Goal: Task Accomplishment & Management: Use online tool/utility

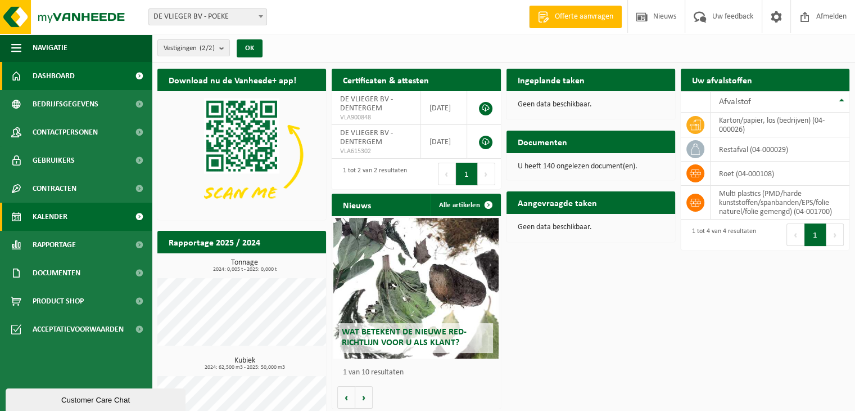
click at [67, 220] on link "Kalender" at bounding box center [76, 216] width 152 height 28
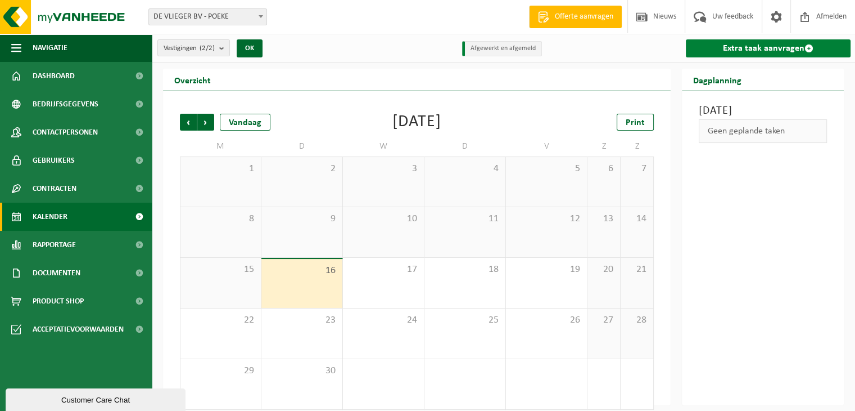
click at [756, 49] on link "Extra taak aanvragen" at bounding box center [768, 48] width 165 height 18
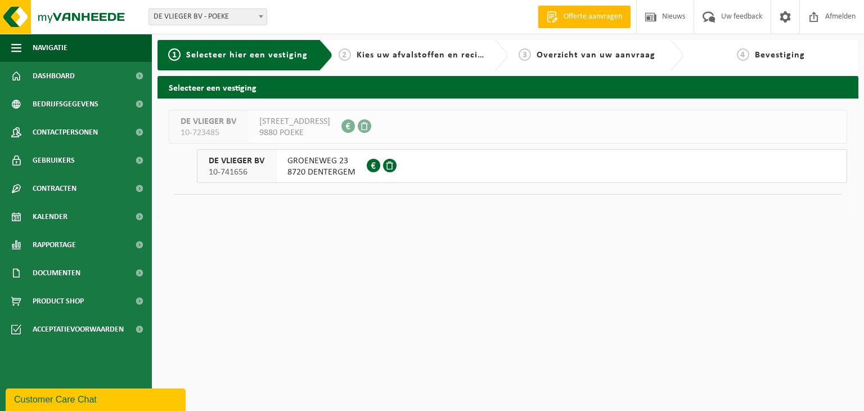
click at [226, 169] on span "10-741656" at bounding box center [237, 171] width 56 height 11
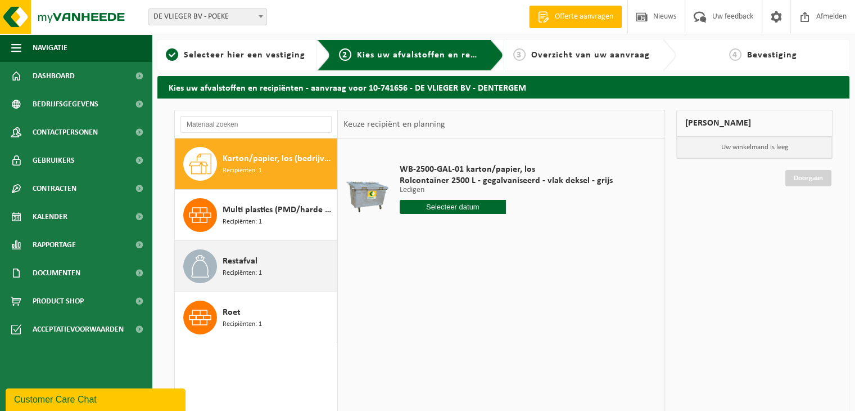
click at [240, 278] on div "Restafval Recipiënten: 1" at bounding box center [278, 266] width 111 height 34
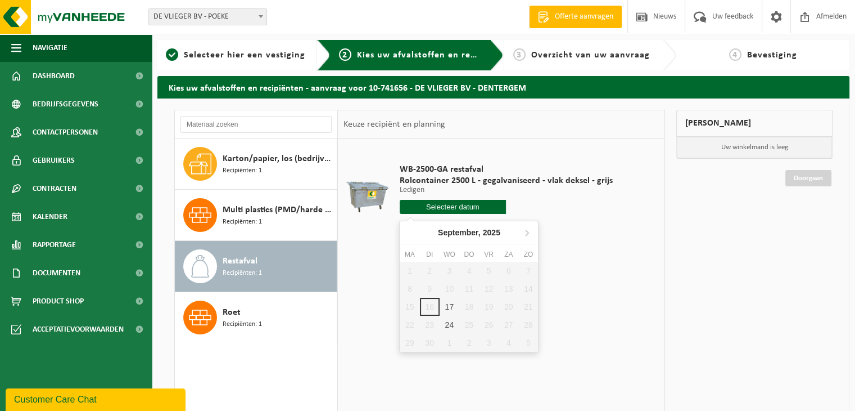
click at [447, 206] on input "text" at bounding box center [453, 207] width 107 height 14
click at [448, 303] on div "17" at bounding box center [450, 307] width 20 height 18
type input "Van 2025-09-17"
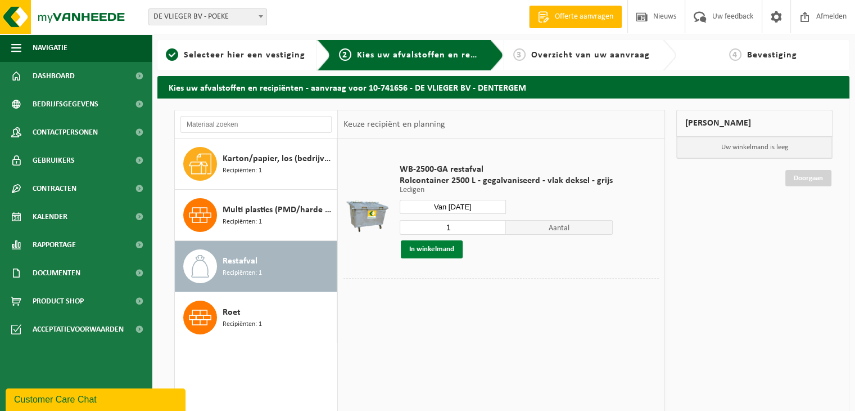
click at [428, 244] on button "In winkelmand" at bounding box center [432, 249] width 62 height 18
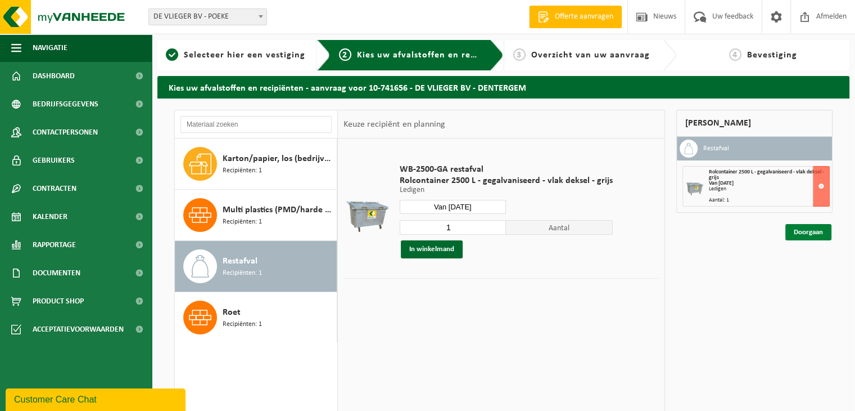
click at [803, 234] on link "Doorgaan" at bounding box center [809, 232] width 46 height 16
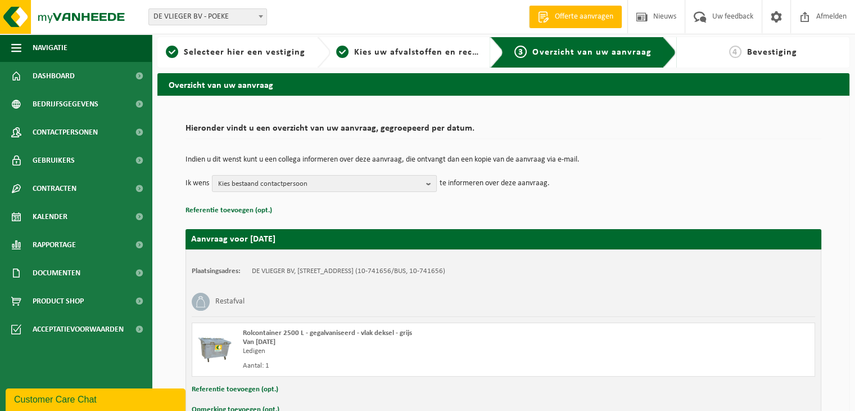
scroll to position [71, 0]
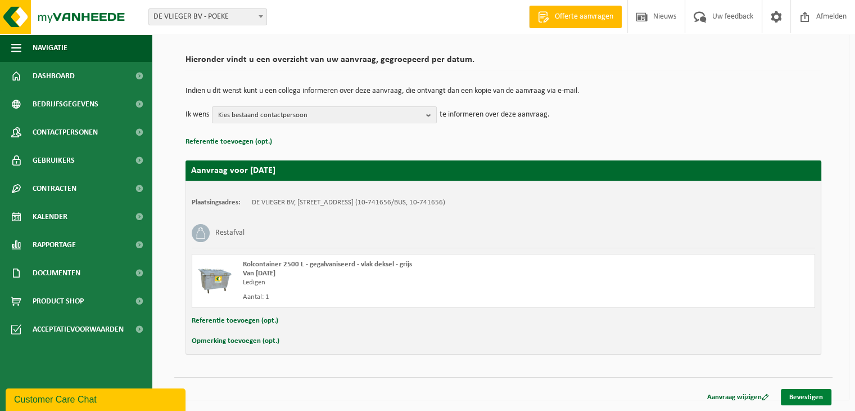
click at [809, 396] on link "Bevestigen" at bounding box center [806, 397] width 51 height 16
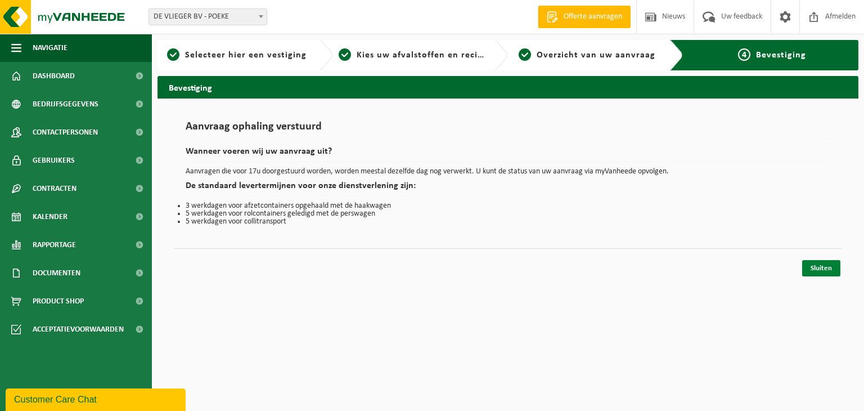
click at [830, 266] on link "Sluiten" at bounding box center [821, 268] width 38 height 16
